Goal: Find specific page/section: Find specific page/section

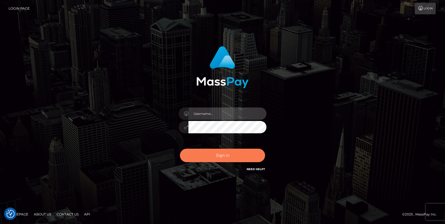
type input "[PERSON_NAME].cosmo"
click at [212, 159] on button "Sign in" at bounding box center [222, 155] width 85 height 13
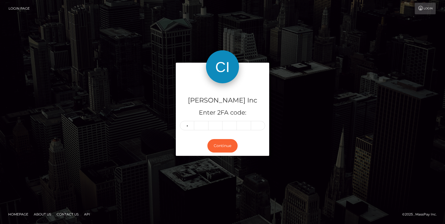
type input "6"
type input "0"
type input "6"
type input "0"
type input "6"
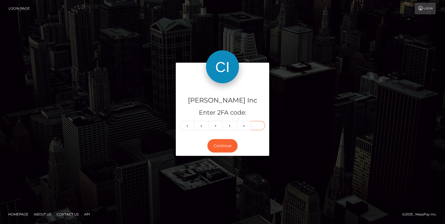
type input "8"
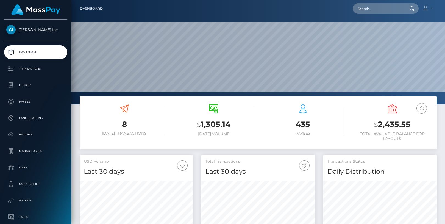
scroll to position [97, 113]
click at [34, 104] on p "Payees" at bounding box center [35, 102] width 59 height 8
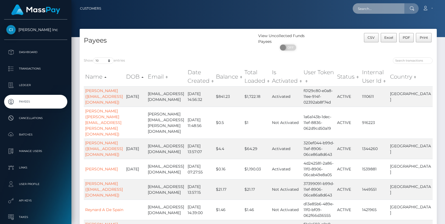
click at [376, 9] on input "text" at bounding box center [379, 8] width 52 height 10
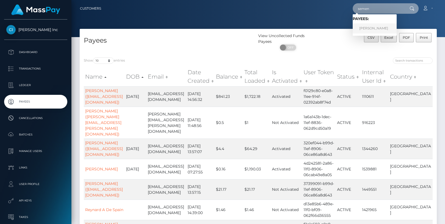
type input "semen"
click at [374, 24] on link "SEMEN SAVCHUKOV" at bounding box center [375, 28] width 44 height 10
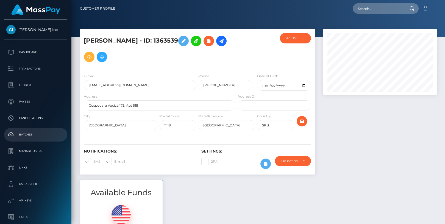
click at [29, 128] on link "Batches" at bounding box center [35, 135] width 63 height 14
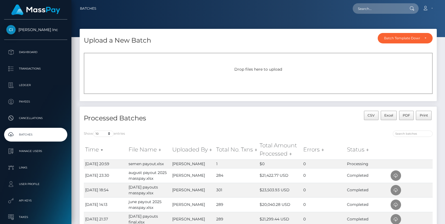
click at [41, 140] on link "Batches" at bounding box center [35, 135] width 63 height 14
